Goal: Navigation & Orientation: Find specific page/section

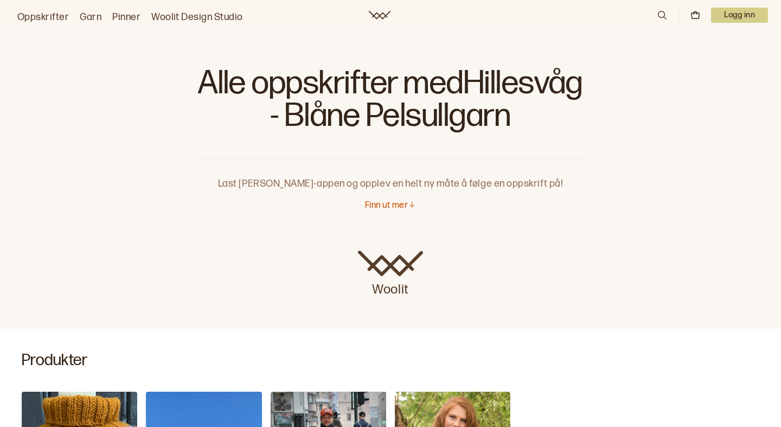
click at [54, 14] on link "Oppskrifter" at bounding box center [43, 17] width 52 height 15
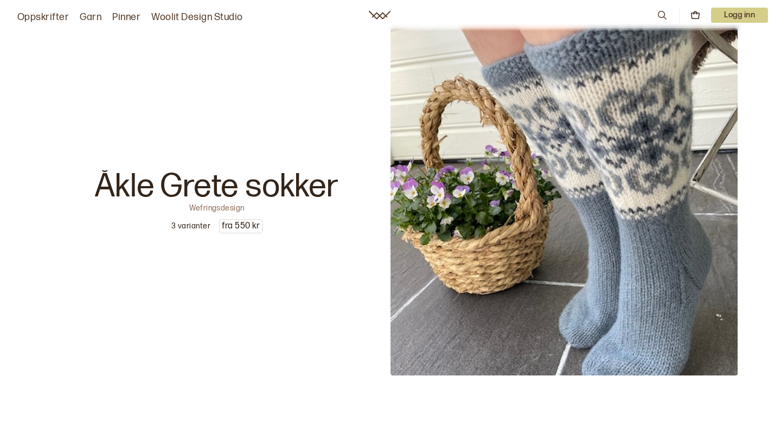
scroll to position [200, 0]
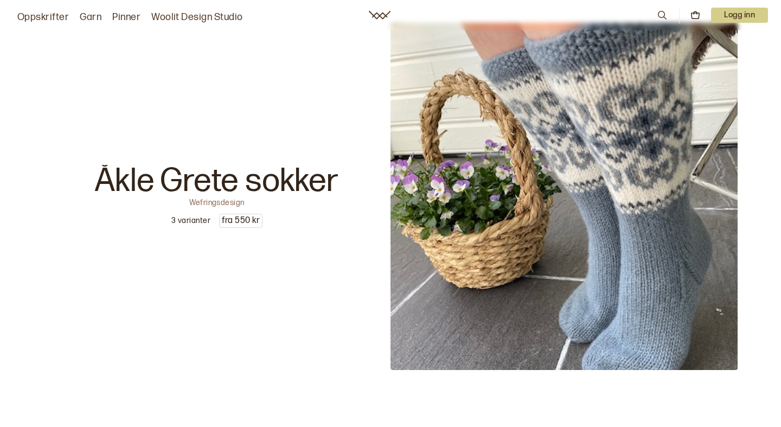
click at [36, 17] on link "Oppskrifter" at bounding box center [43, 17] width 52 height 15
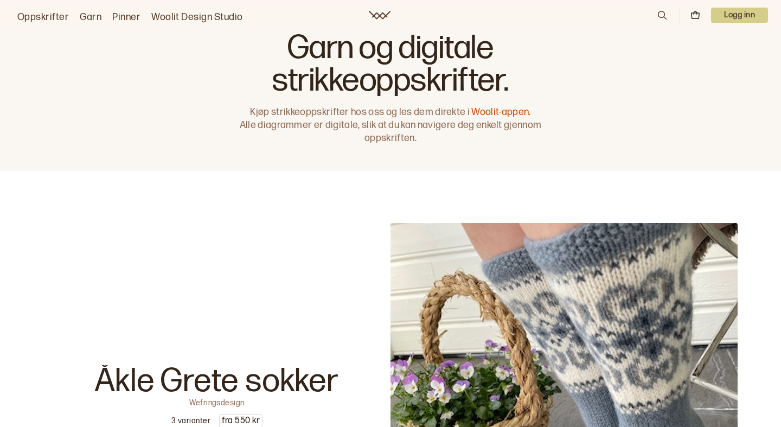
click at [89, 23] on link "Garn" at bounding box center [91, 17] width 22 height 15
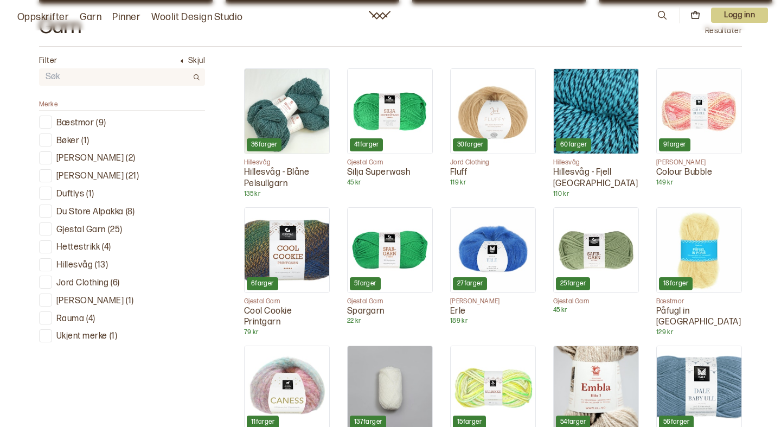
scroll to position [323, 0]
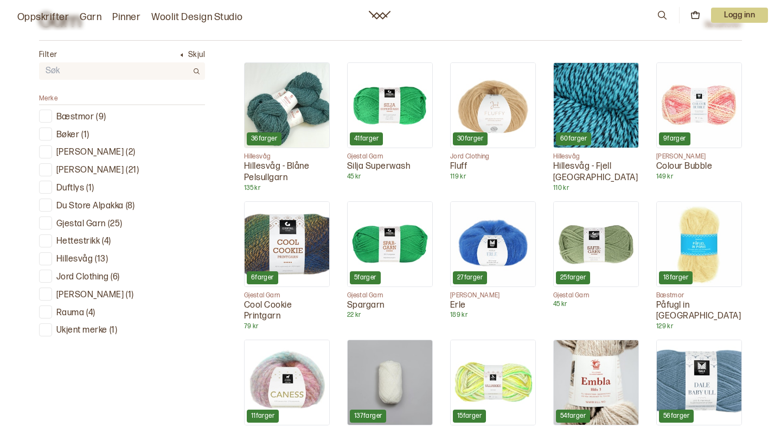
click at [86, 255] on p "Hillesvåg" at bounding box center [74, 259] width 36 height 11
